Goal: Information Seeking & Learning: Learn about a topic

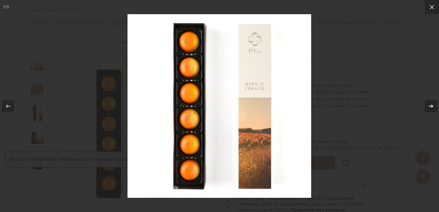
click at [433, 107] on icon at bounding box center [431, 106] width 8 height 8
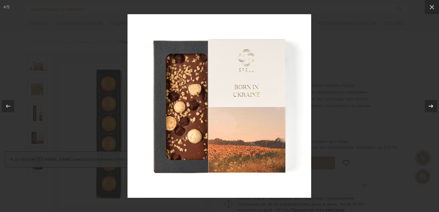
click at [433, 107] on icon at bounding box center [431, 106] width 8 height 8
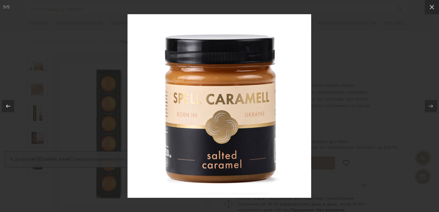
click at [433, 107] on icon at bounding box center [431, 106] width 8 height 8
click at [432, 7] on icon at bounding box center [431, 7] width 5 height 5
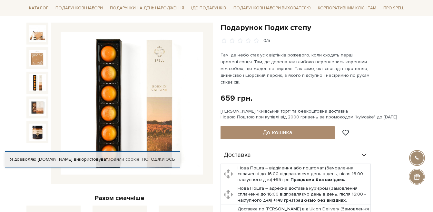
scroll to position [65, 0]
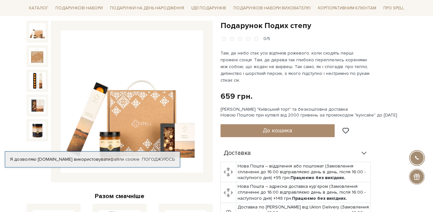
click at [40, 35] on img at bounding box center [37, 31] width 17 height 17
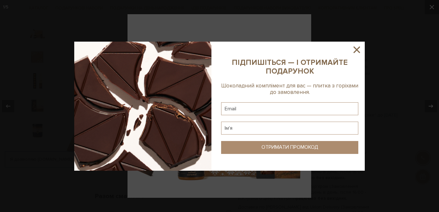
click at [358, 44] on sys-column-static at bounding box center [289, 106] width 150 height 129
click at [356, 48] on icon at bounding box center [356, 49] width 11 height 11
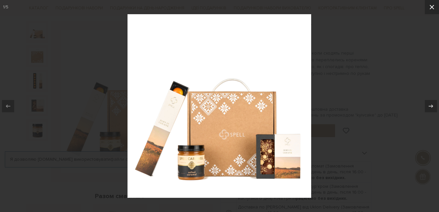
click at [430, 5] on icon at bounding box center [431, 7] width 5 height 5
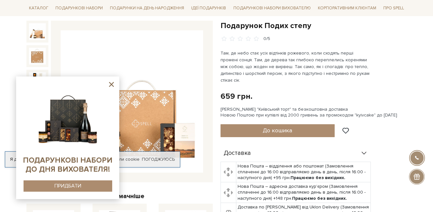
scroll to position [194, 0]
